Goal: Task Accomplishment & Management: Manage account settings

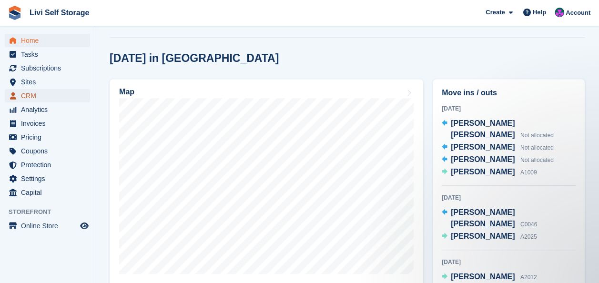
click at [32, 97] on span "CRM" at bounding box center [49, 95] width 57 height 13
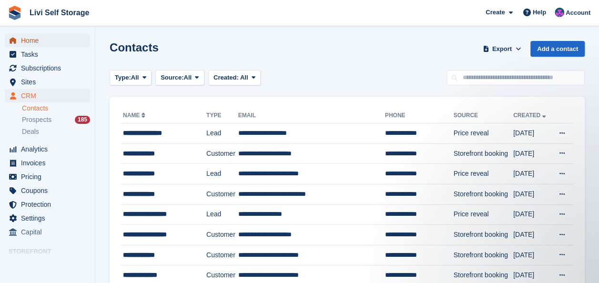
click at [31, 43] on span "Home" at bounding box center [49, 40] width 57 height 13
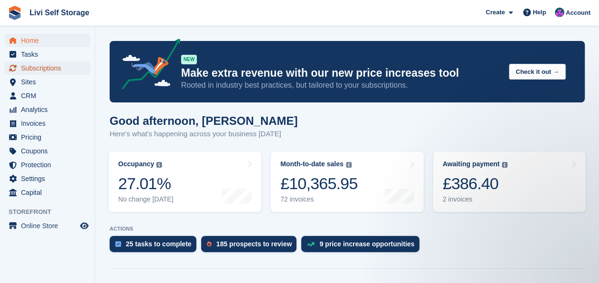
click at [35, 72] on span "Subscriptions" at bounding box center [49, 68] width 57 height 13
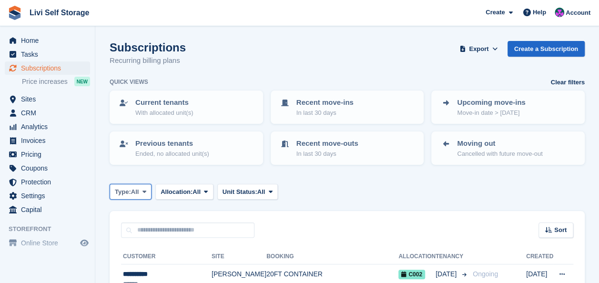
click at [145, 191] on icon at bounding box center [145, 192] width 4 height 6
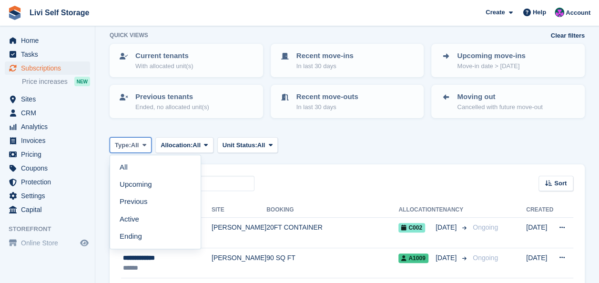
scroll to position [48, 0]
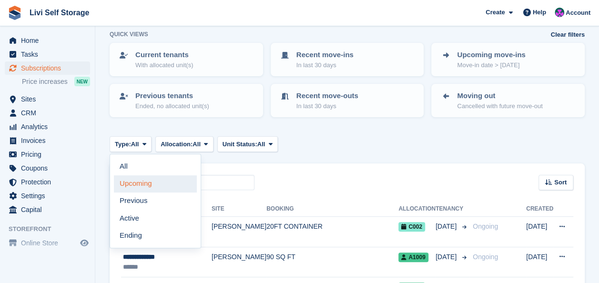
click at [138, 182] on link "Upcoming" at bounding box center [155, 183] width 83 height 17
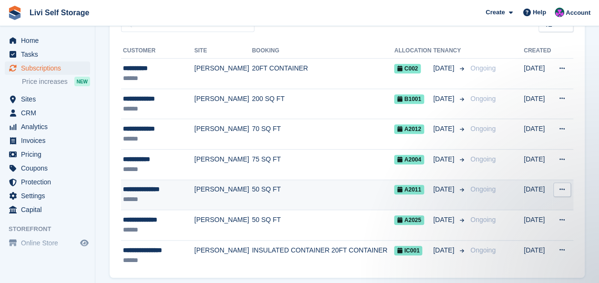
scroll to position [239, 0]
